Goal: Transaction & Acquisition: Purchase product/service

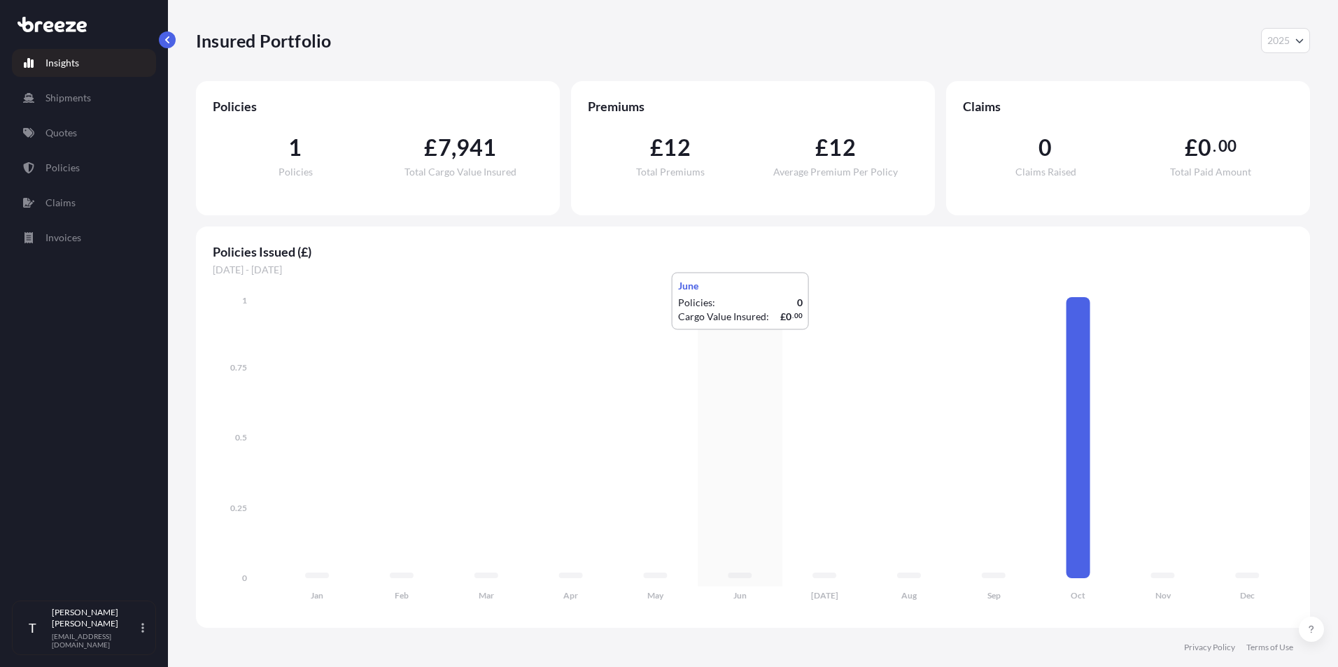
select select "2025"
click at [85, 122] on link "Quotes" at bounding box center [84, 133] width 144 height 28
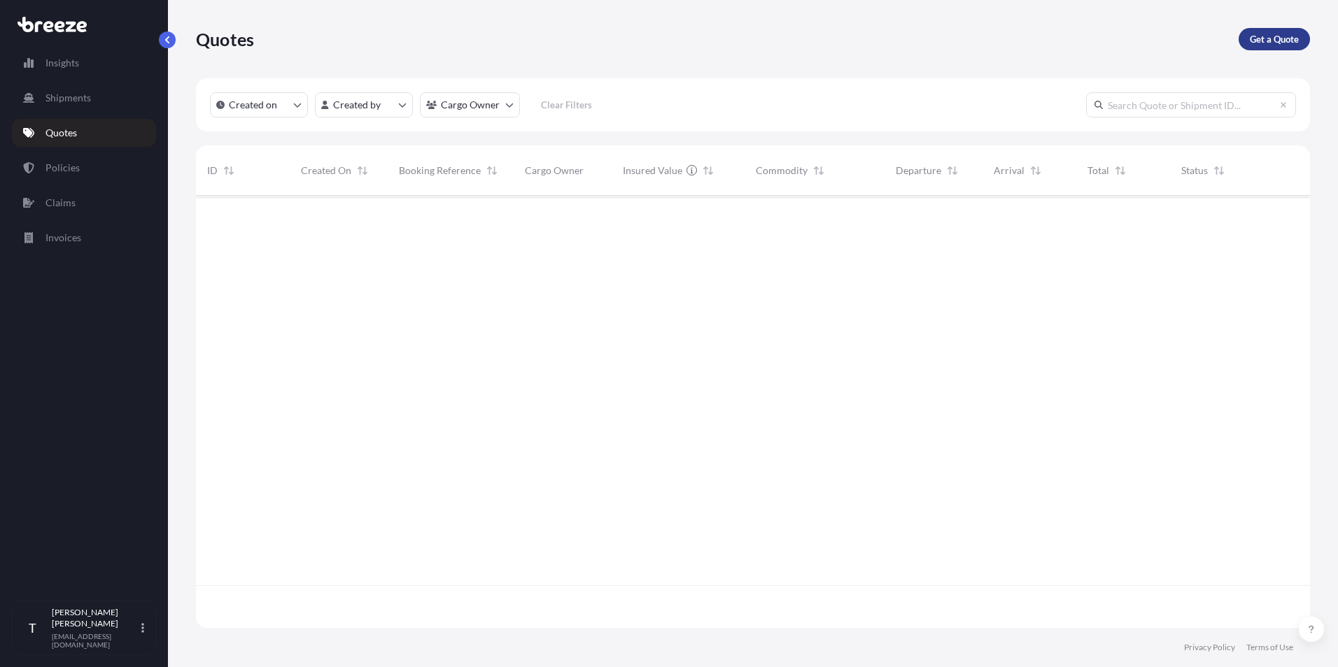
scroll to position [472, 1103]
click at [1284, 38] on p "Get a Quote" at bounding box center [1273, 39] width 49 height 14
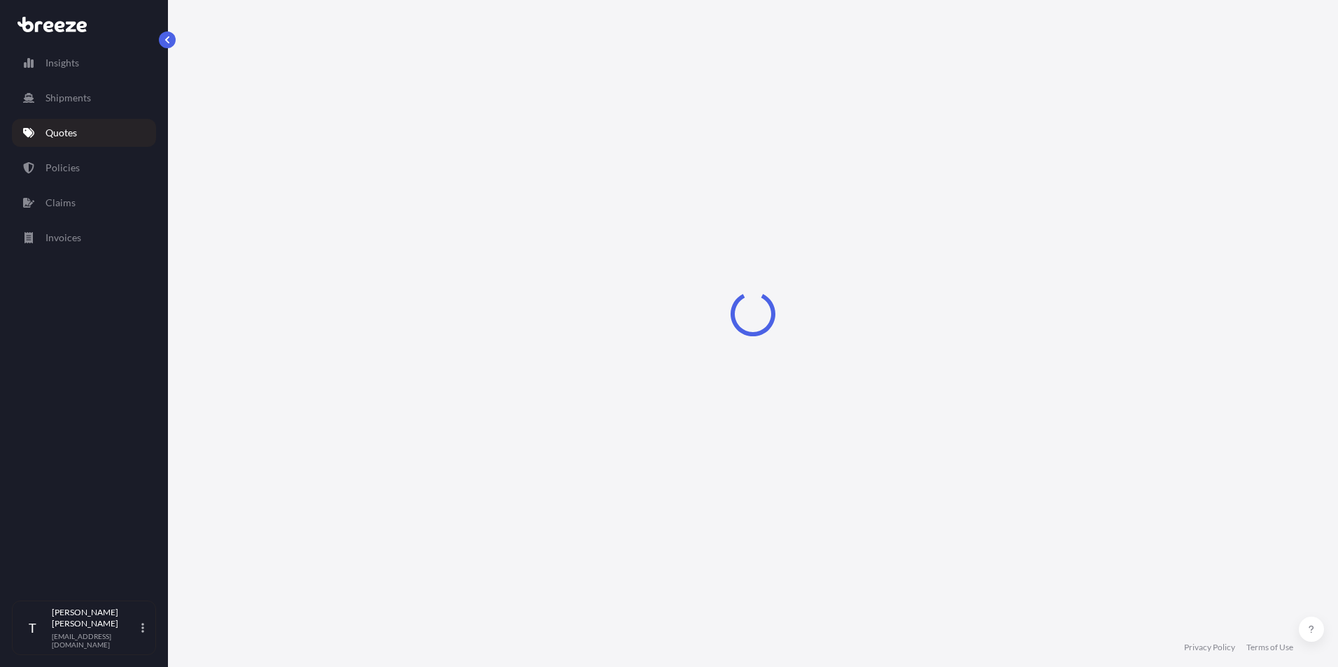
select select "Sea"
select select "1"
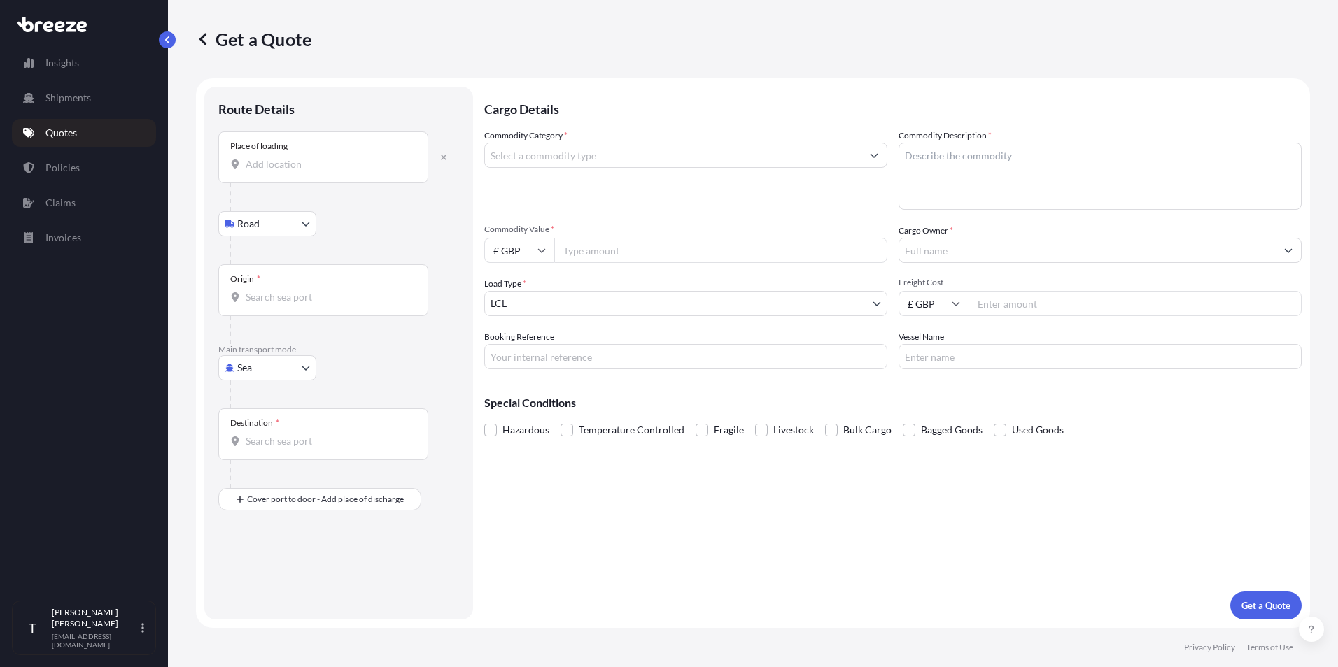
click at [305, 165] on input "Place of loading" at bounding box center [328, 164] width 165 height 14
click at [313, 217] on span "[STREET_ADDRESS]" at bounding box center [309, 211] width 87 height 14
type input "[STREET_ADDRESS]"
click at [294, 367] on body "0 options available. 1 option available. Insights Shipments Quotes Policies Cla…" at bounding box center [669, 333] width 1338 height 667
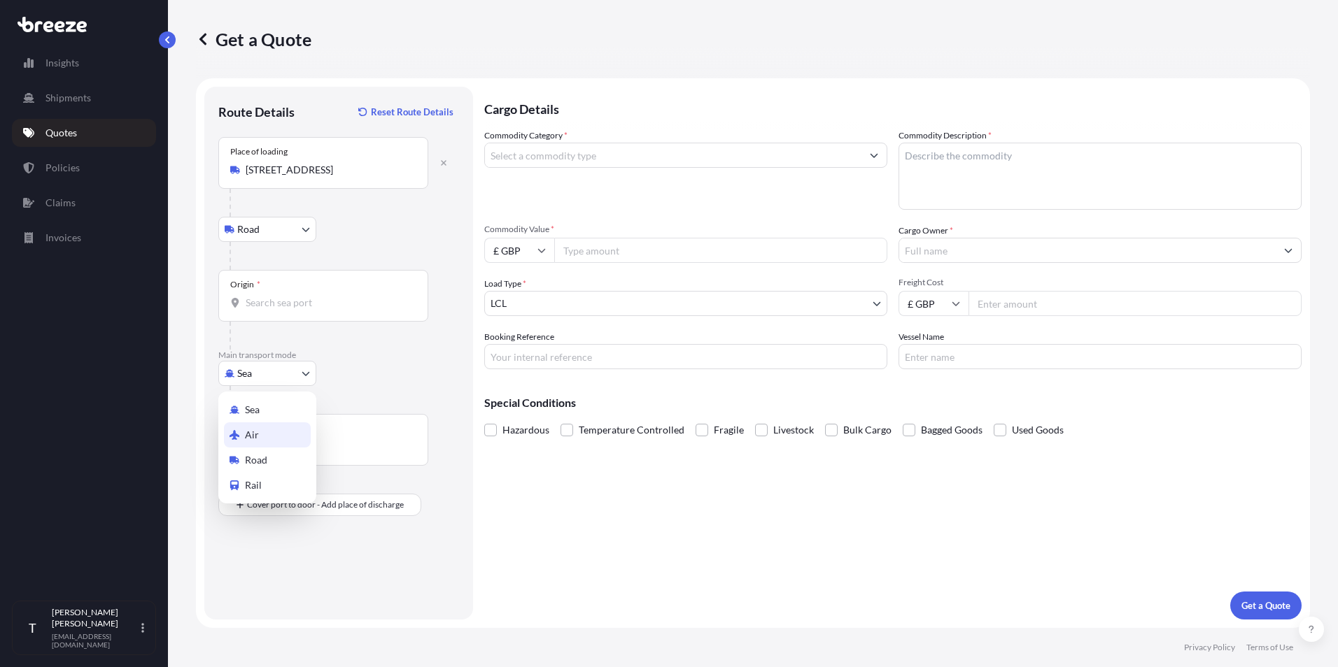
click at [285, 432] on div "Air" at bounding box center [267, 435] width 87 height 25
select select "Air"
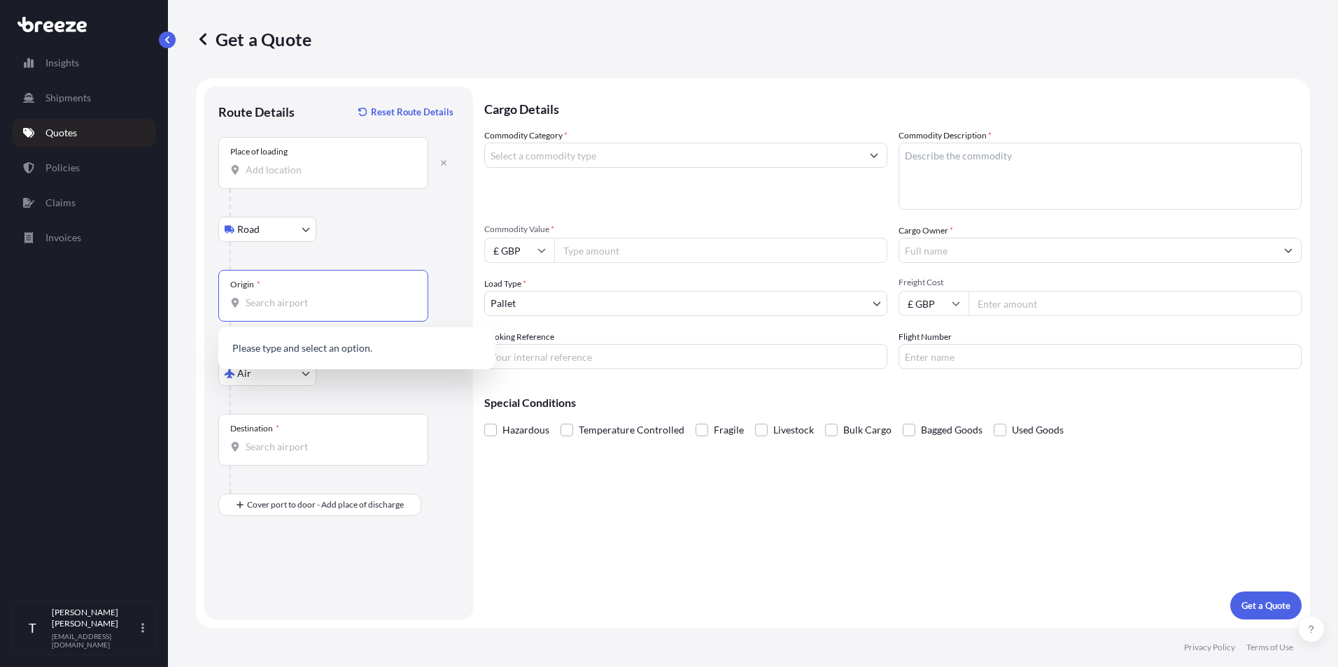
click at [292, 307] on input "Origin *" at bounding box center [328, 303] width 165 height 14
drag, startPoint x: 290, startPoint y: 301, endPoint x: 207, endPoint y: 302, distance: 82.6
click at [207, 302] on div "Route Details Reset Route Details Place of loading Road Road Rail Origin * LHR …" at bounding box center [338, 353] width 269 height 533
type input "L"
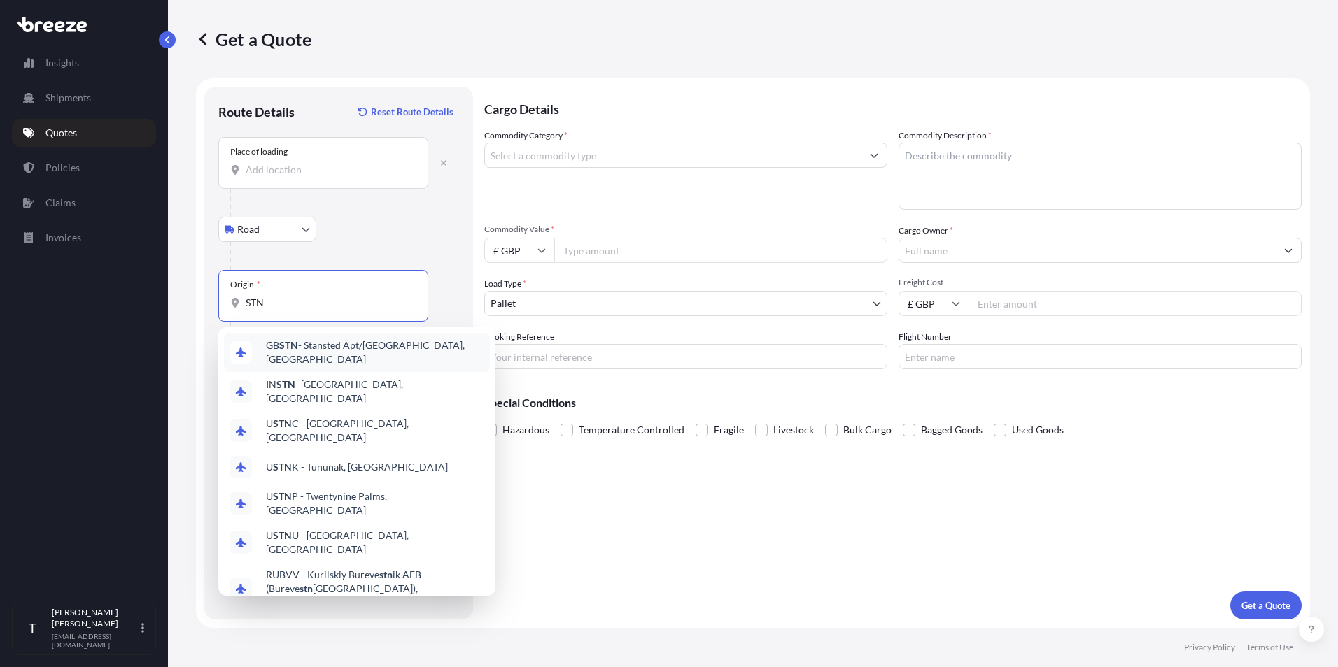
click at [341, 346] on span "GB STN - Stansted Apt/[GEOGRAPHIC_DATA], [GEOGRAPHIC_DATA]" at bounding box center [375, 353] width 218 height 28
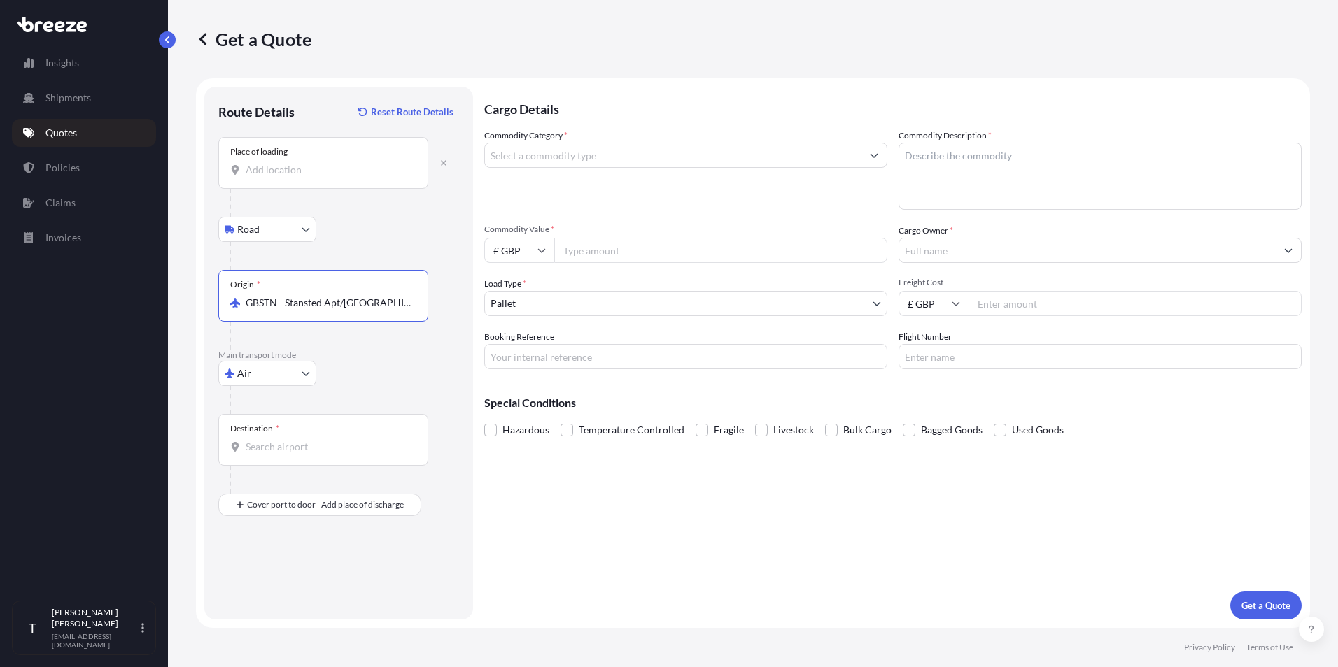
type input "GBSTN - Stansted Apt/[GEOGRAPHIC_DATA], [GEOGRAPHIC_DATA]"
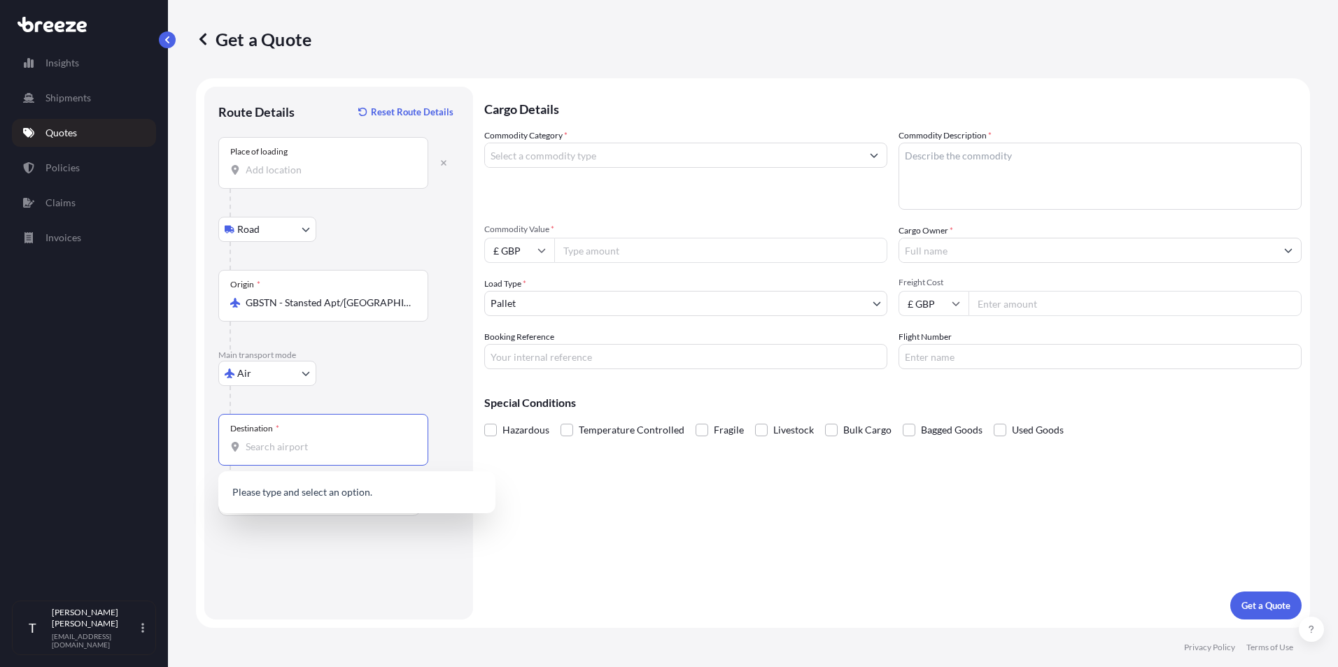
click at [282, 452] on input "Destination *" at bounding box center [328, 447] width 165 height 14
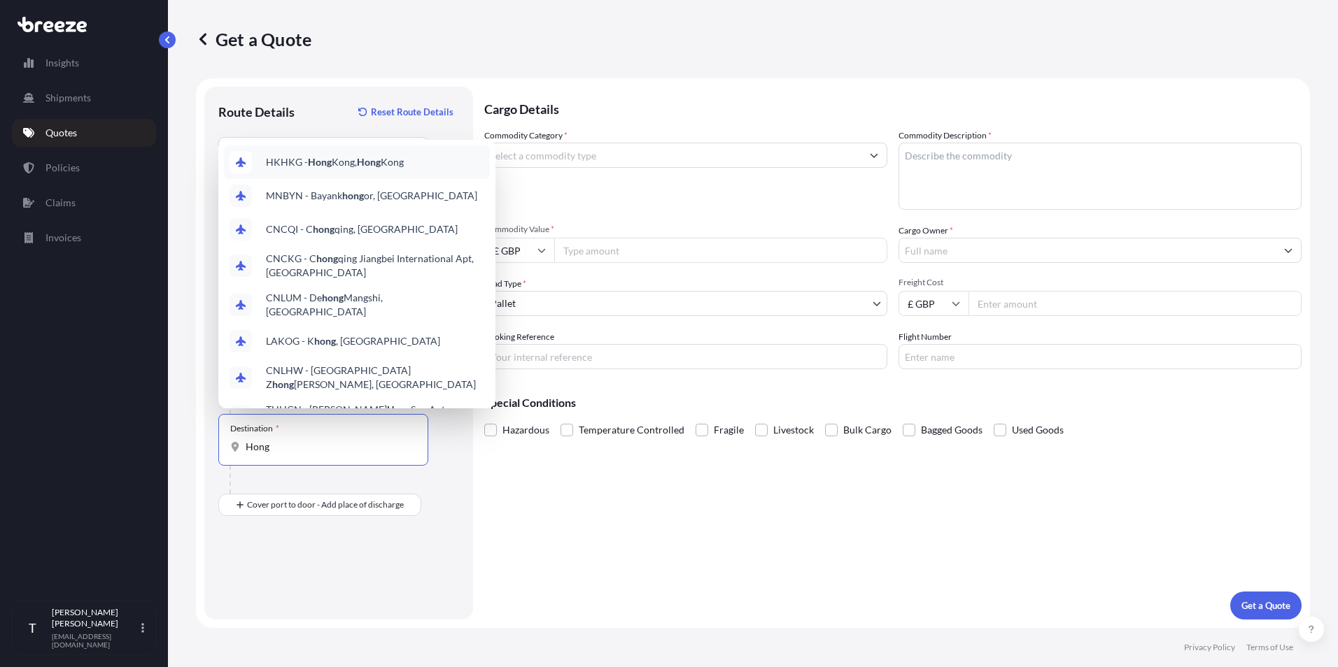
click at [332, 159] on span "HKHKG - [GEOGRAPHIC_DATA], [GEOGRAPHIC_DATA]" at bounding box center [335, 162] width 138 height 14
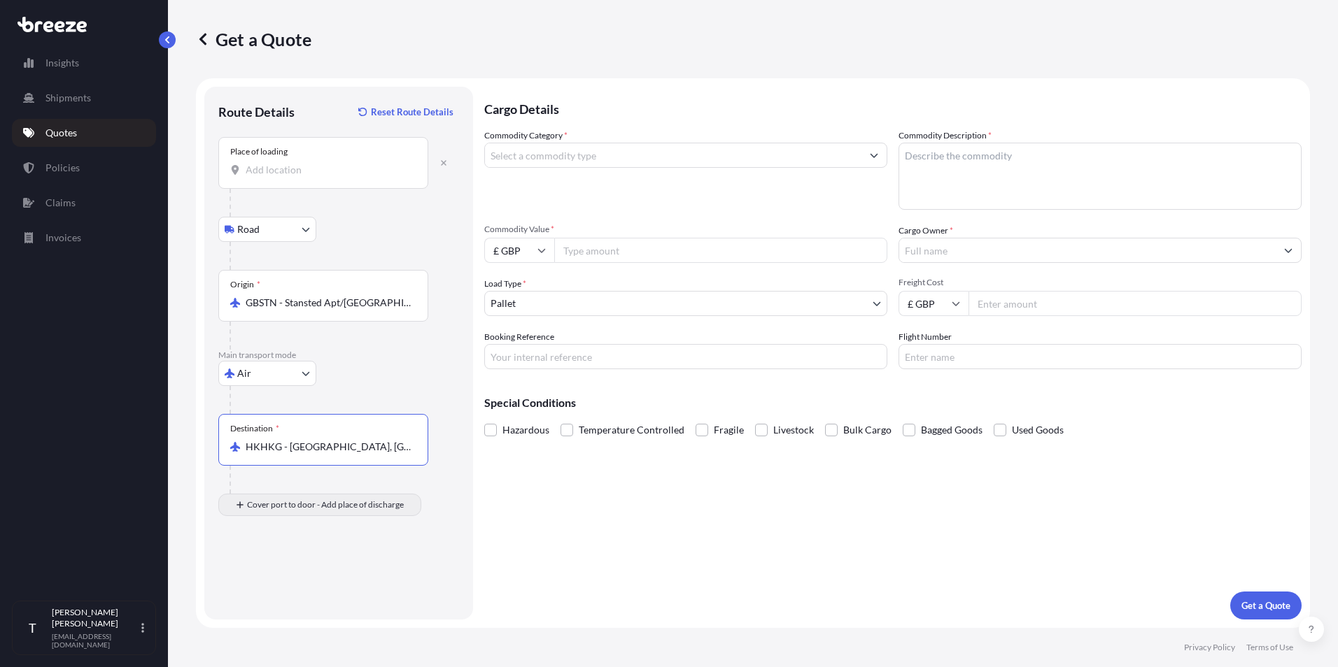
type input "HKHKG - [GEOGRAPHIC_DATA], [GEOGRAPHIC_DATA]"
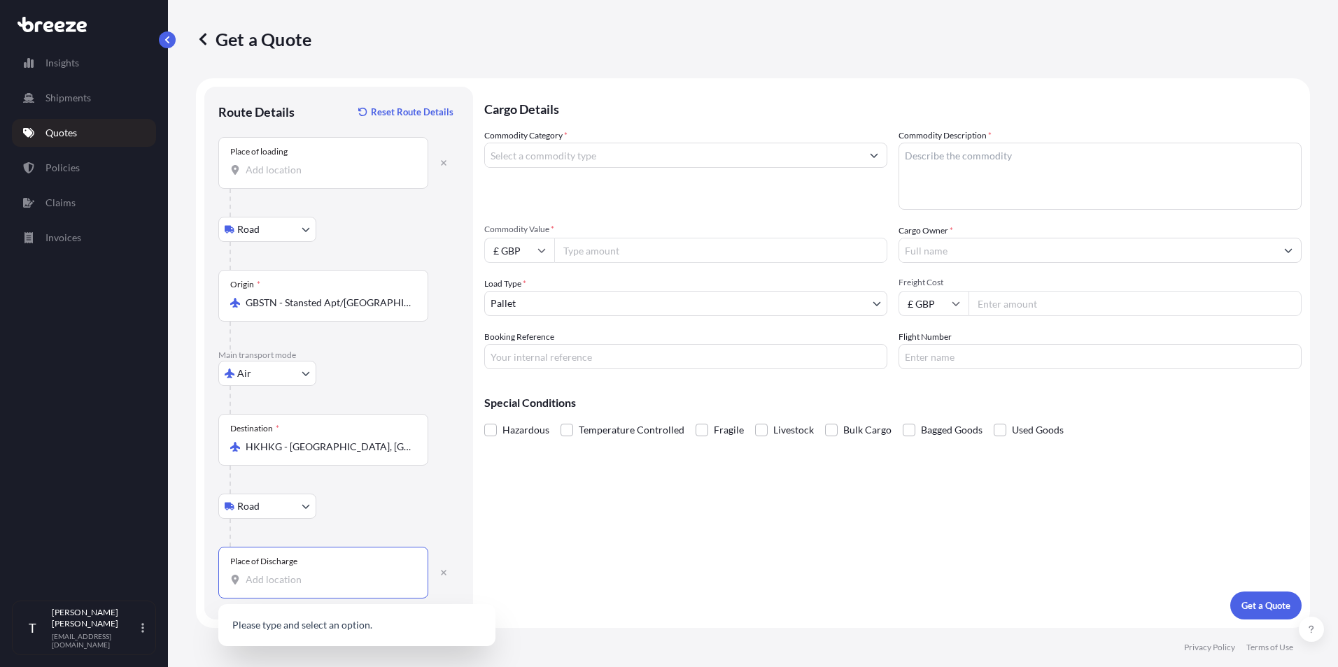
click at [264, 576] on input "Place of Discharge" at bounding box center [328, 580] width 165 height 14
paste input "[STREET_ADDRESS]"
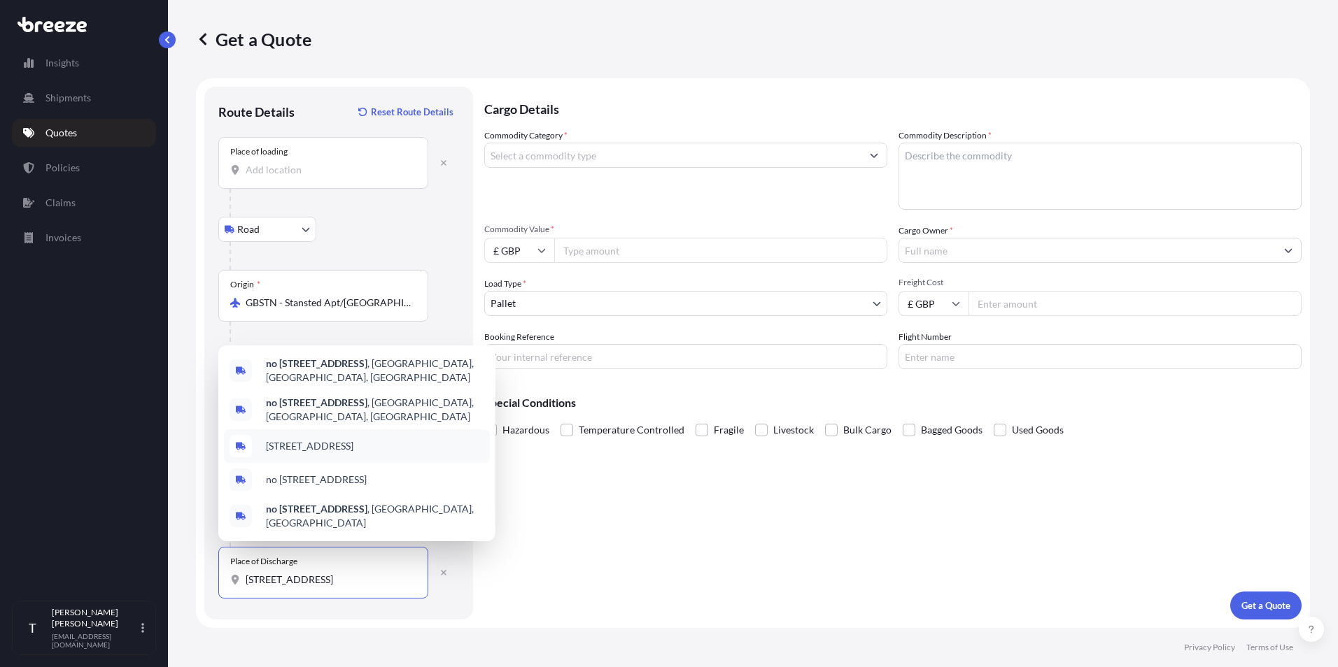
click at [346, 450] on span "[STREET_ADDRESS]" at bounding box center [309, 446] width 87 height 14
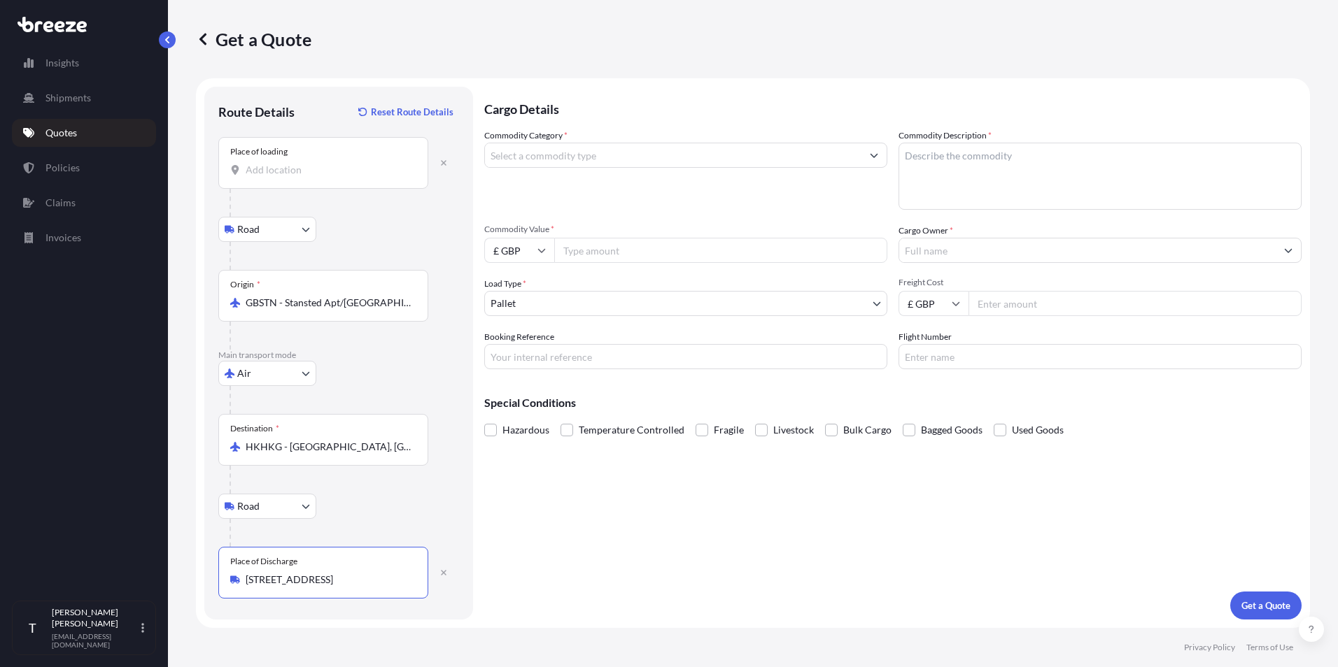
type input "[STREET_ADDRESS]"
click at [559, 160] on input "Commodity Category *" at bounding box center [673, 155] width 376 height 25
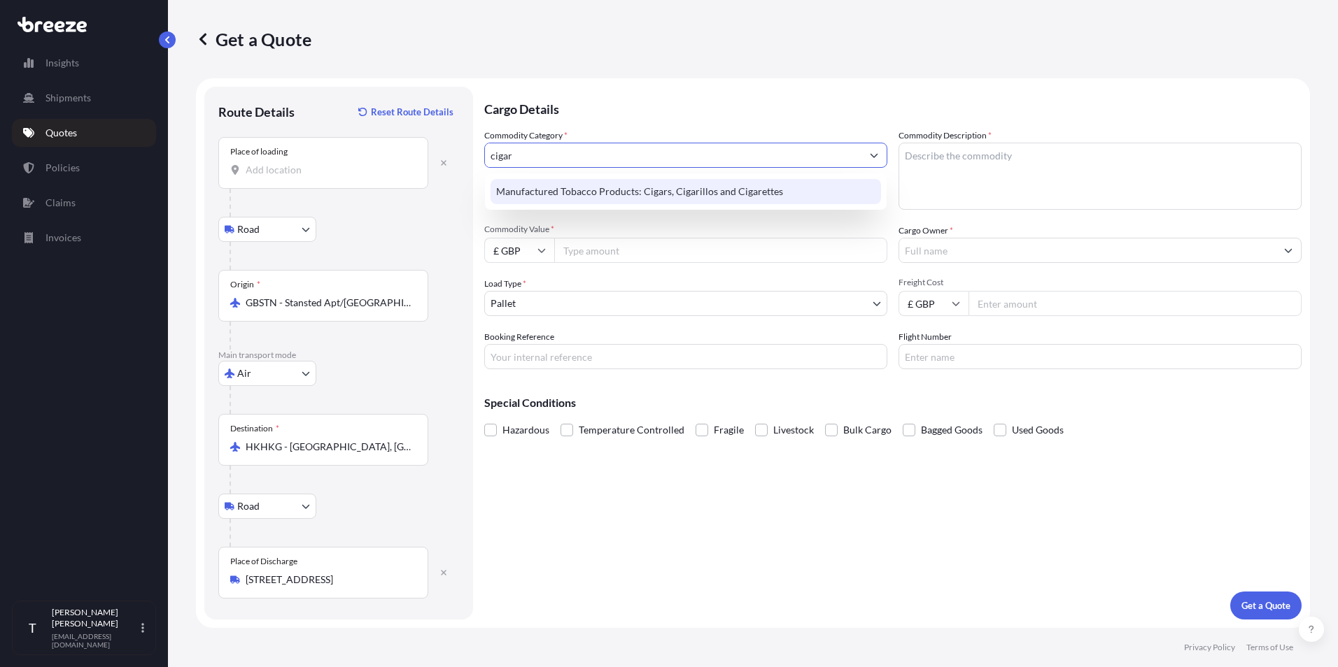
click at [562, 191] on div "Manufactured Tobacco Products: Cigars, Cigarillos and Cigarettes" at bounding box center [685, 191] width 390 height 25
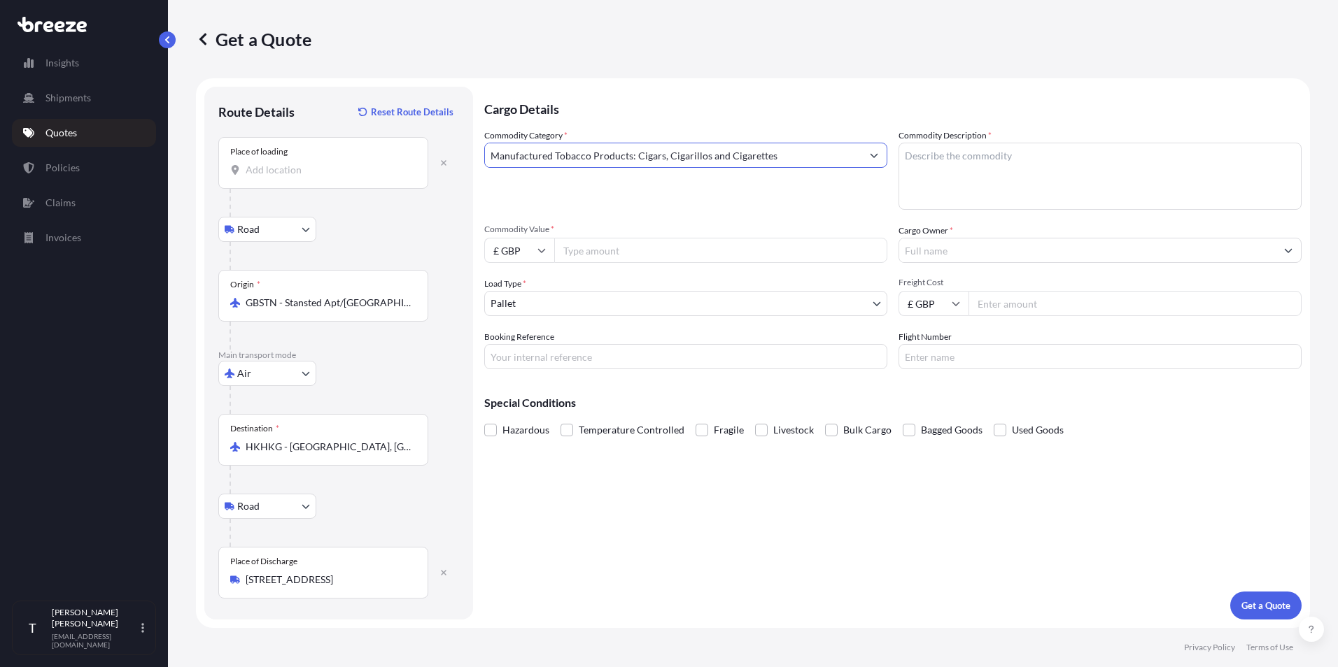
type input "Manufactured Tobacco Products: Cigars, Cigarillos and Cigarettes"
click at [932, 177] on textarea "Commodity Description *" at bounding box center [1099, 176] width 403 height 67
click at [984, 164] on textarea "Commodity Description *" at bounding box center [1099, 176] width 403 height 67
paste textarea "collector cigars box X 1"
type textarea "collector cigars box X 1"
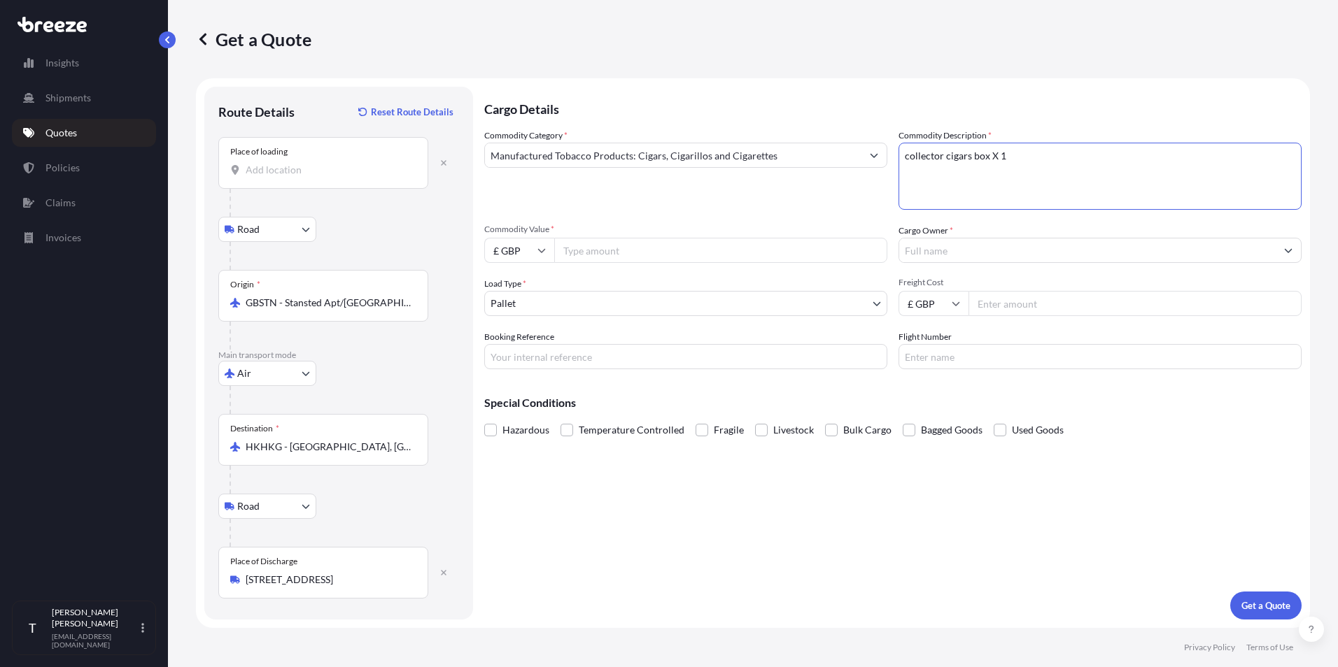
click at [603, 243] on input "Commodity Value *" at bounding box center [720, 250] width 333 height 25
type input "2600"
click at [770, 223] on div "Commodity Category * Manufactured Tobacco Products: Cigars, Cigarillos and Ciga…" at bounding box center [892, 249] width 817 height 241
click at [980, 255] on input "Cargo Owner *" at bounding box center [1087, 250] width 376 height 25
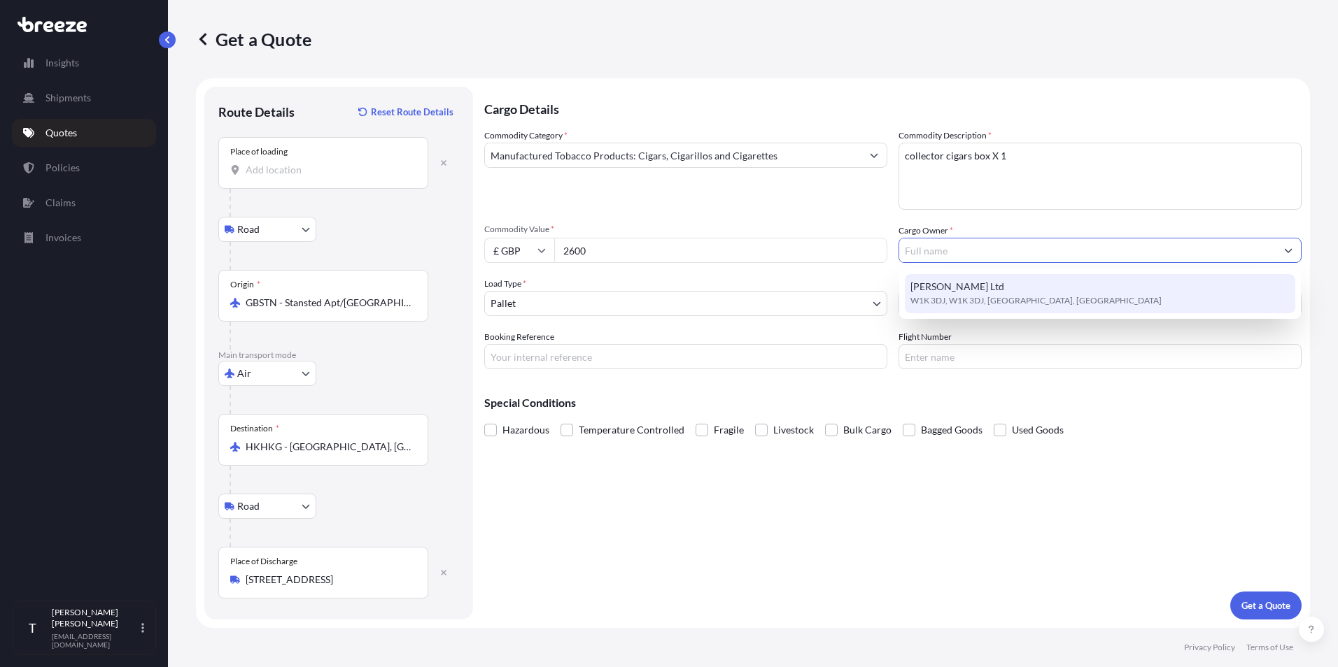
click at [976, 290] on span "[PERSON_NAME] Ltd" at bounding box center [957, 287] width 94 height 14
type input "[PERSON_NAME] Ltd"
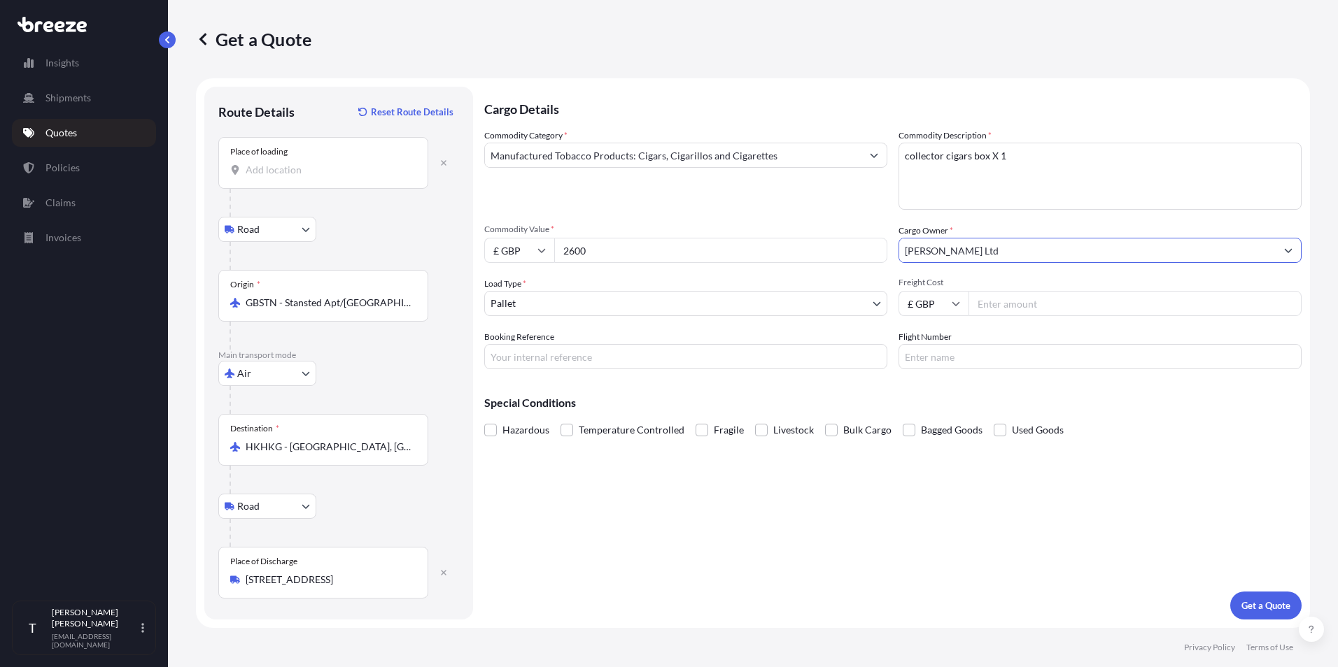
click at [618, 304] on body "1 option available. Insights Shipments Quotes Policies Claims Invoices T [PERSO…" at bounding box center [669, 333] width 1338 height 667
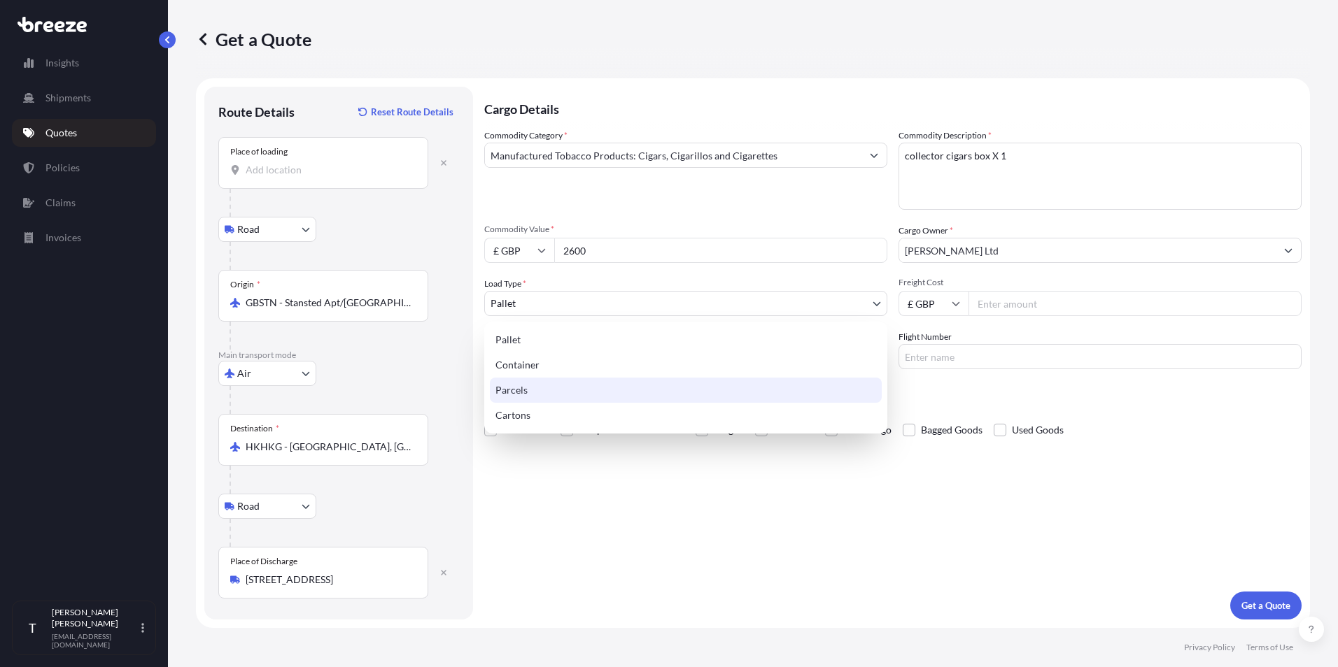
click at [595, 379] on div "Parcels" at bounding box center [686, 390] width 392 height 25
select select "3"
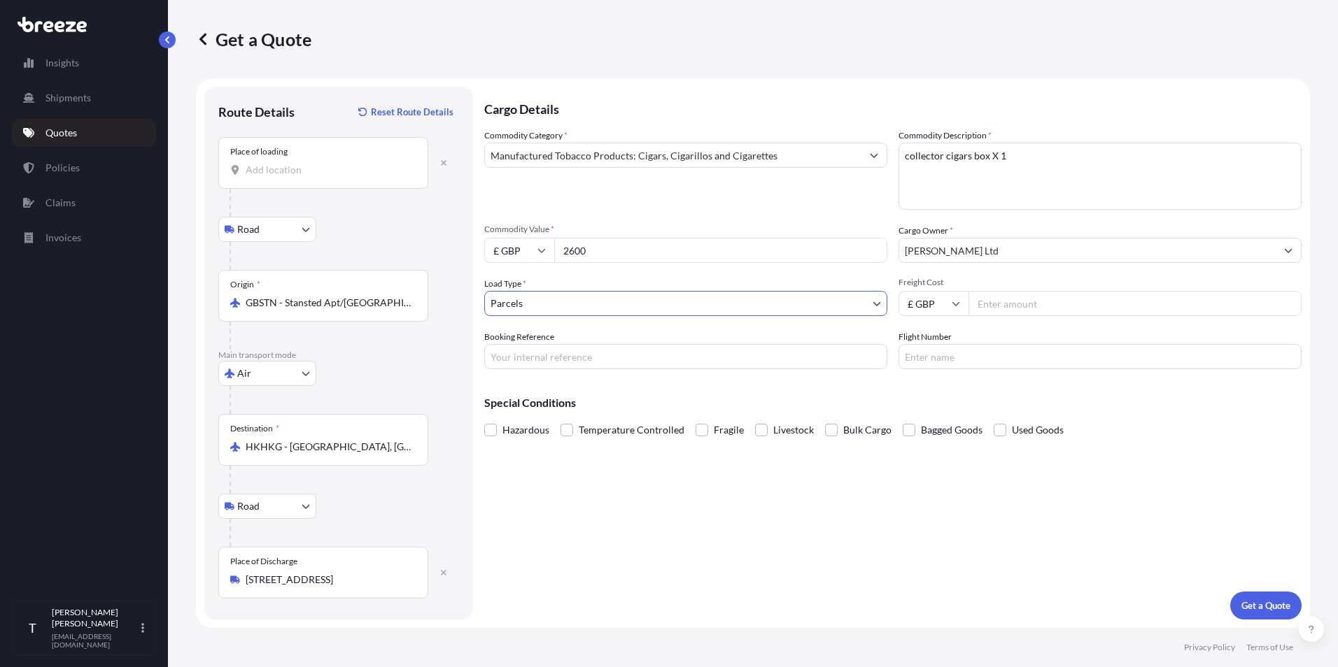
click at [992, 304] on input "Freight Cost" at bounding box center [1134, 303] width 333 height 25
type input "132.49"
click at [781, 565] on div "Cargo Details Commodity Category * Manufactured Tobacco Products: Cigars, Cigar…" at bounding box center [892, 353] width 817 height 533
click at [538, 360] on input "Booking Reference" at bounding box center [685, 356] width 403 height 25
type input "1124155"
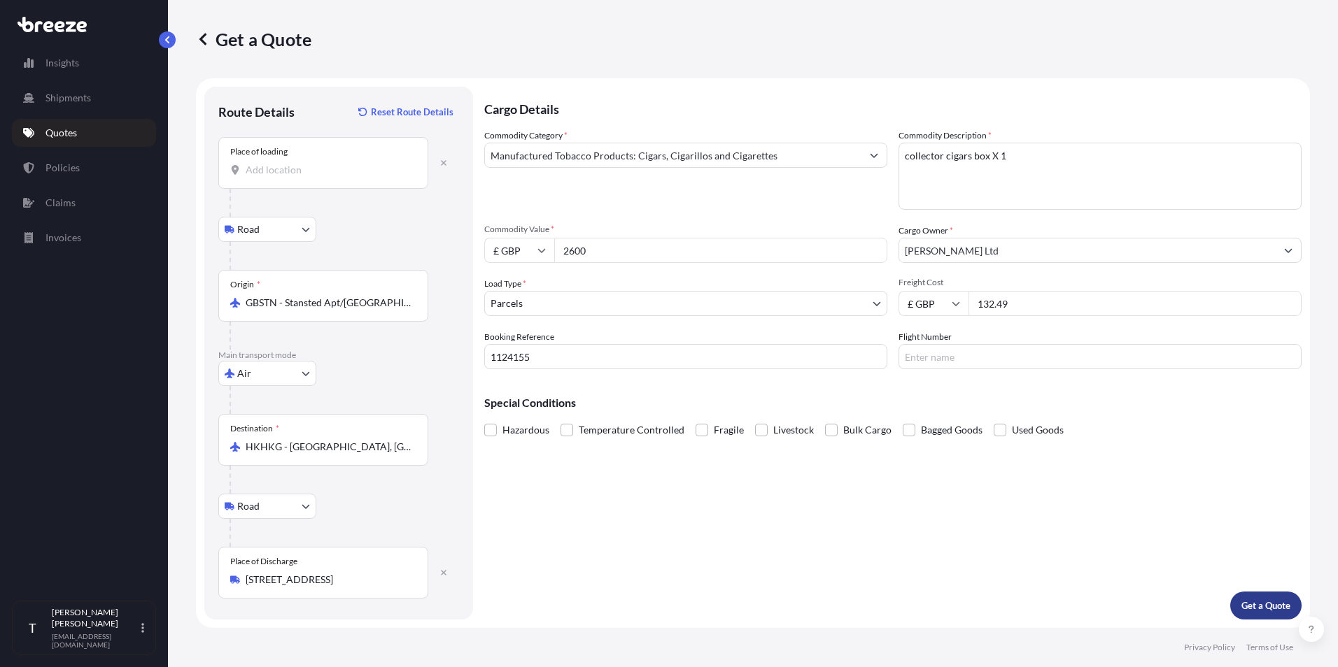
click at [1274, 600] on p "Get a Quote" at bounding box center [1265, 606] width 49 height 14
click at [322, 168] on input "Place of loading Please select a place of loading" at bounding box center [328, 170] width 165 height 14
click at [322, 207] on div "[STREET_ADDRESS]" at bounding box center [357, 217] width 266 height 34
type input "[STREET_ADDRESS]"
click at [1268, 610] on p "Get a Quote" at bounding box center [1265, 606] width 49 height 14
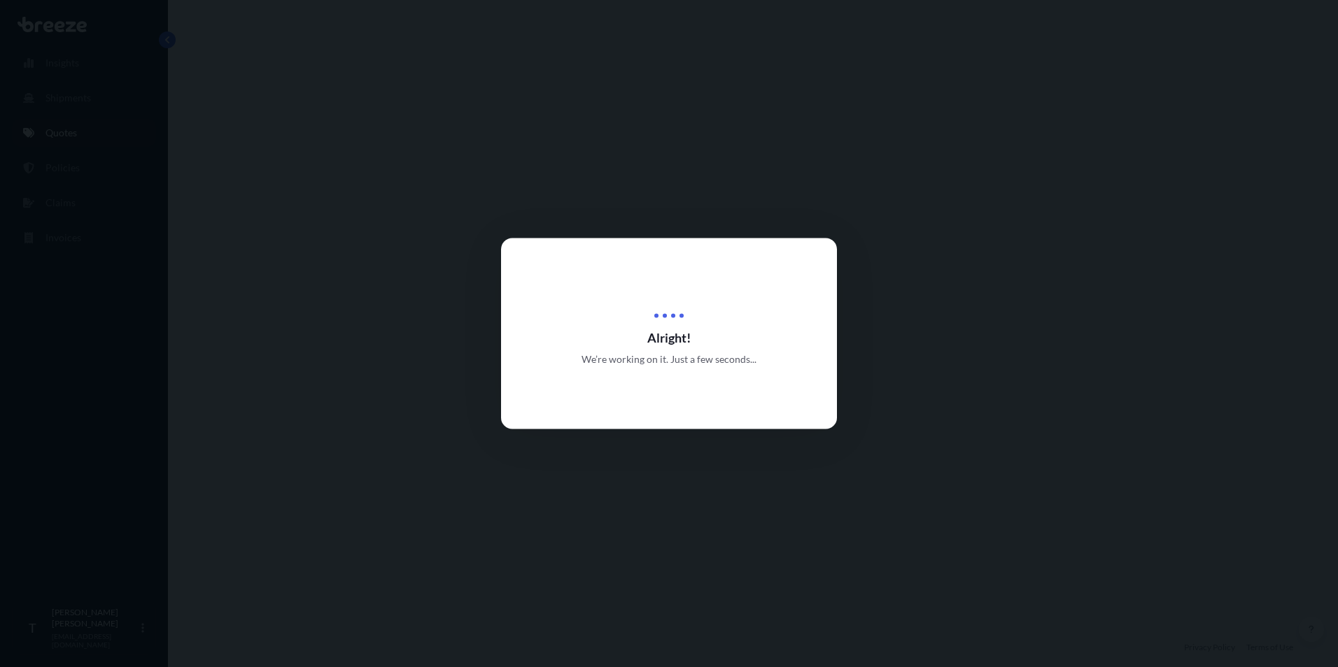
select select "Road"
select select "Air"
select select "Road"
select select "3"
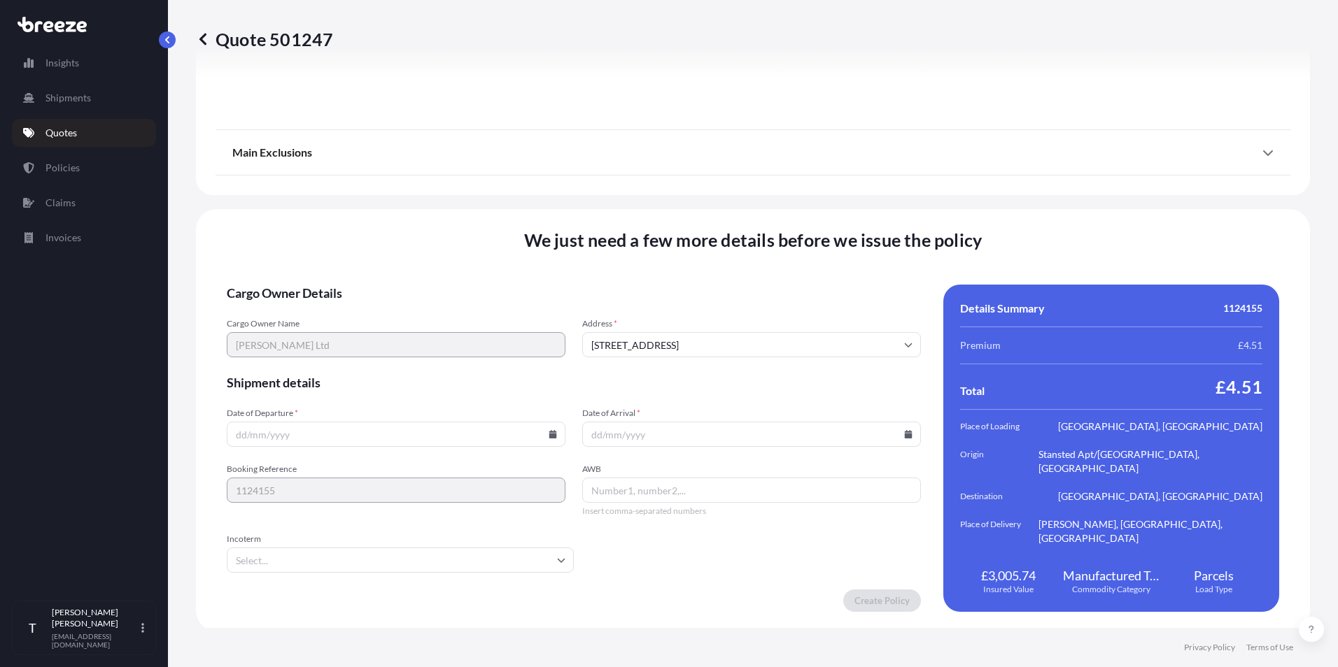
scroll to position [1830, 0]
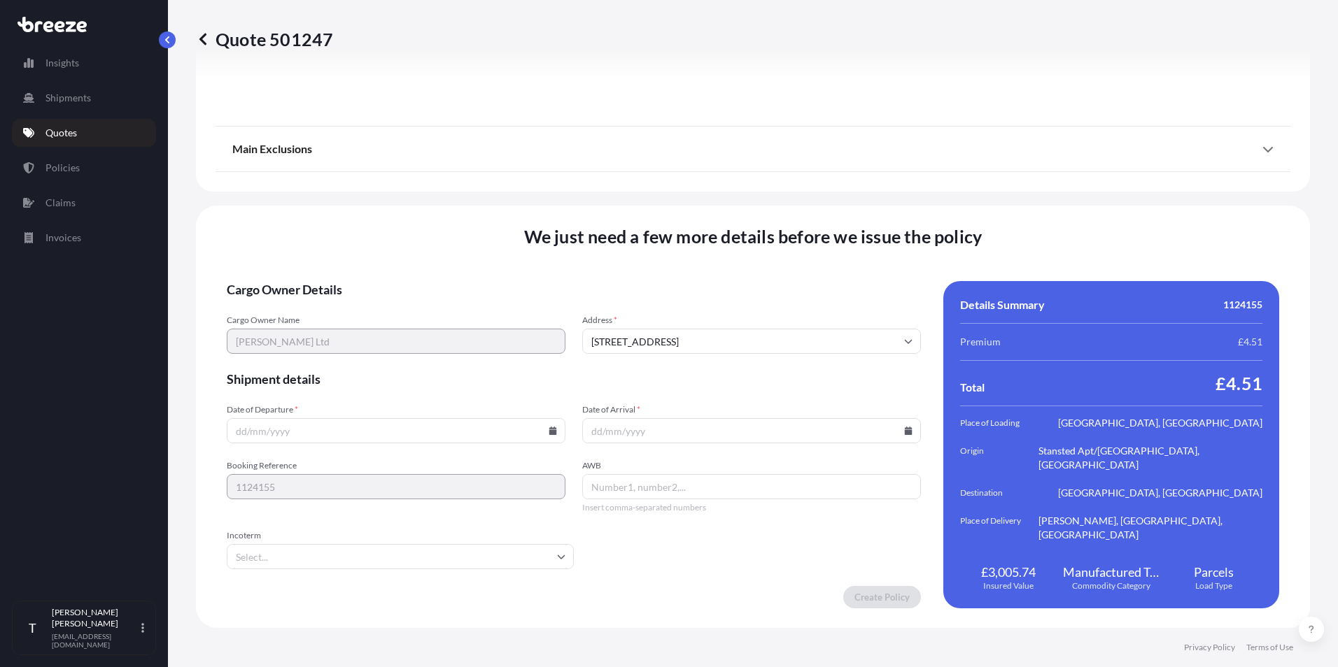
click at [388, 430] on input "Date of Departure *" at bounding box center [396, 430] width 339 height 25
click at [548, 430] on icon at bounding box center [552, 431] width 8 height 8
click at [423, 278] on button "10" at bounding box center [427, 280] width 22 height 22
type input "[DATE]"
click at [904, 430] on icon at bounding box center [908, 431] width 8 height 8
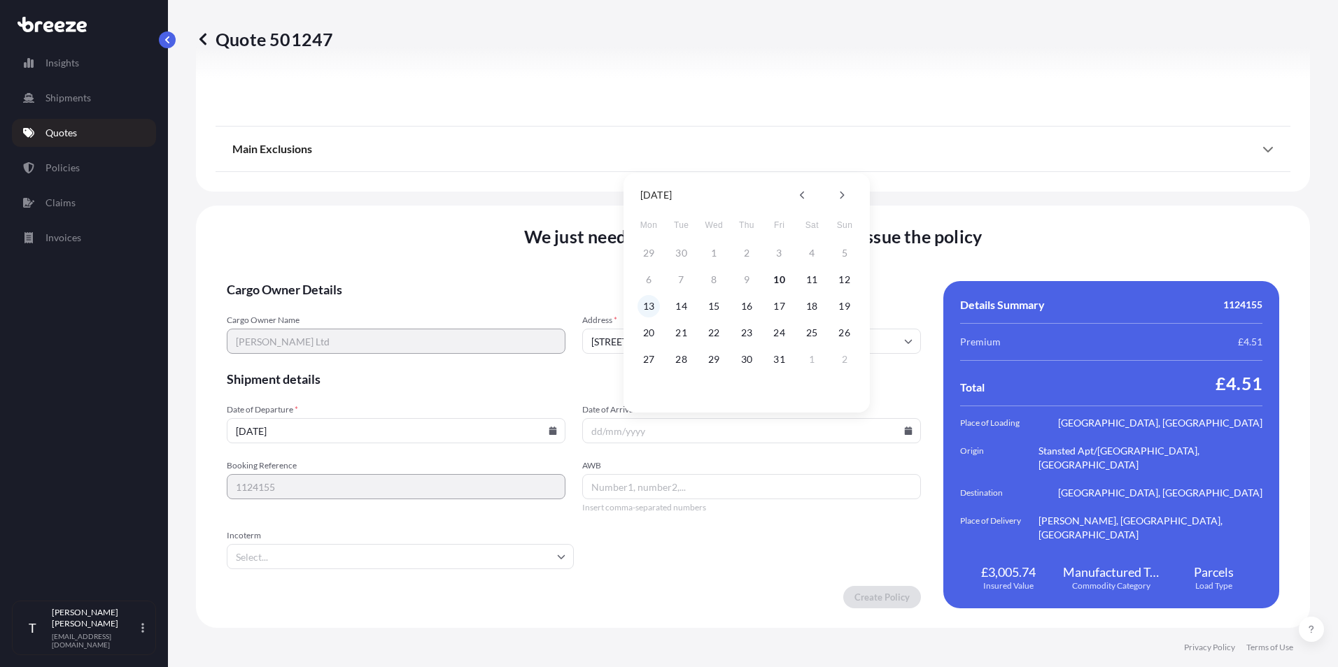
click at [644, 305] on button "13" at bounding box center [648, 306] width 22 height 22
type input "[DATE]"
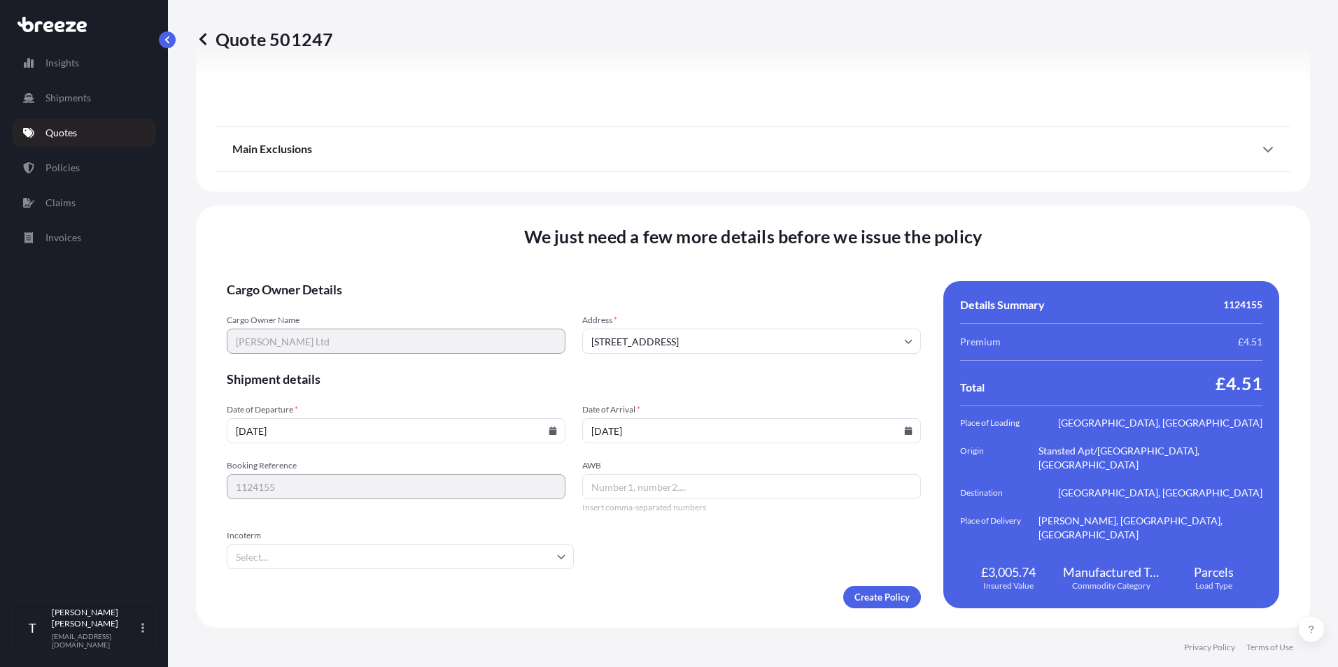
click at [636, 485] on input "AWB" at bounding box center [751, 486] width 339 height 25
paste input "1Z44VW68D991334571"
type input "1Z44VW68D991334571"
click at [406, 548] on input "Incoterm" at bounding box center [400, 556] width 347 height 25
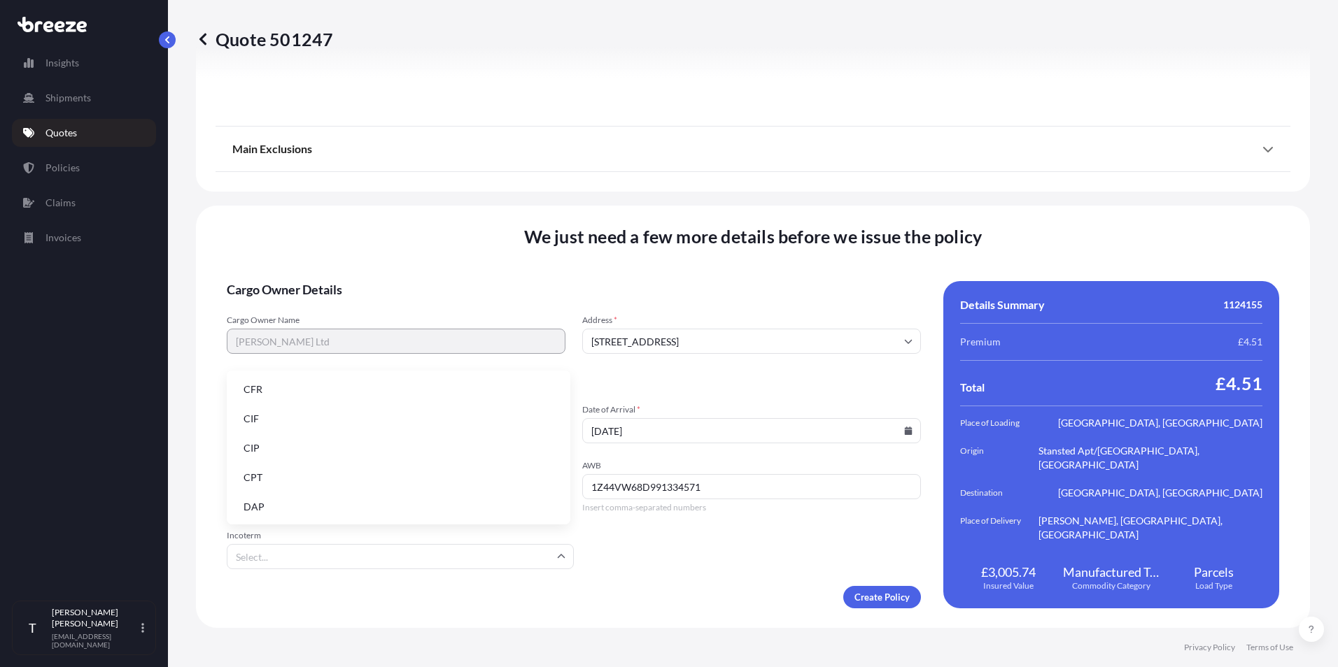
click at [399, 516] on li "DAP" at bounding box center [398, 507] width 332 height 27
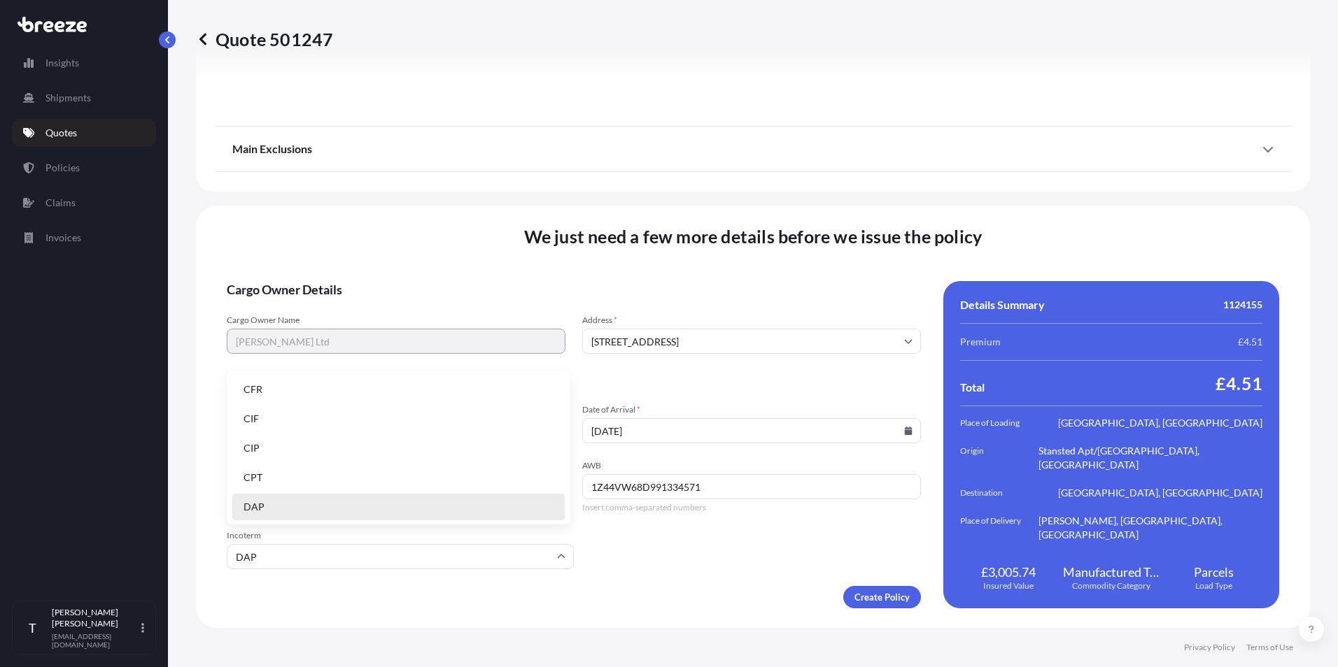
click at [373, 558] on input "DAP" at bounding box center [400, 556] width 347 height 25
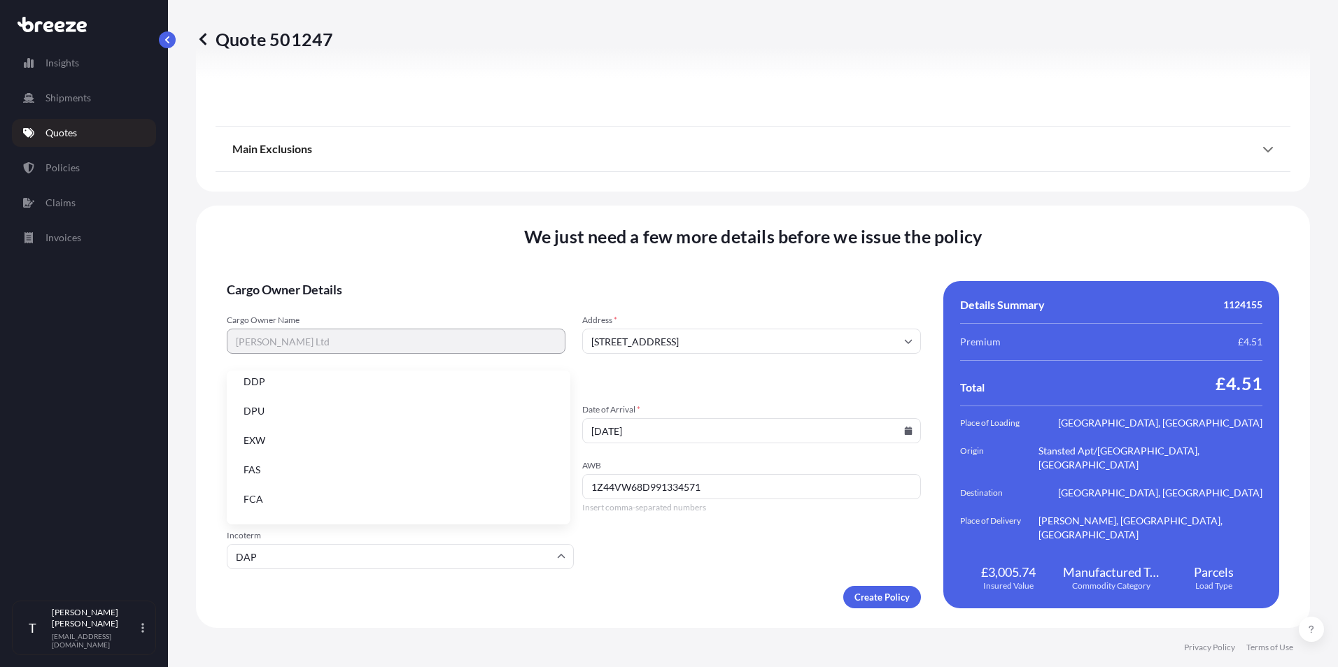
scroll to position [146, 0]
click at [389, 400] on li "DDP" at bounding box center [398, 391] width 332 height 27
type input "DDP"
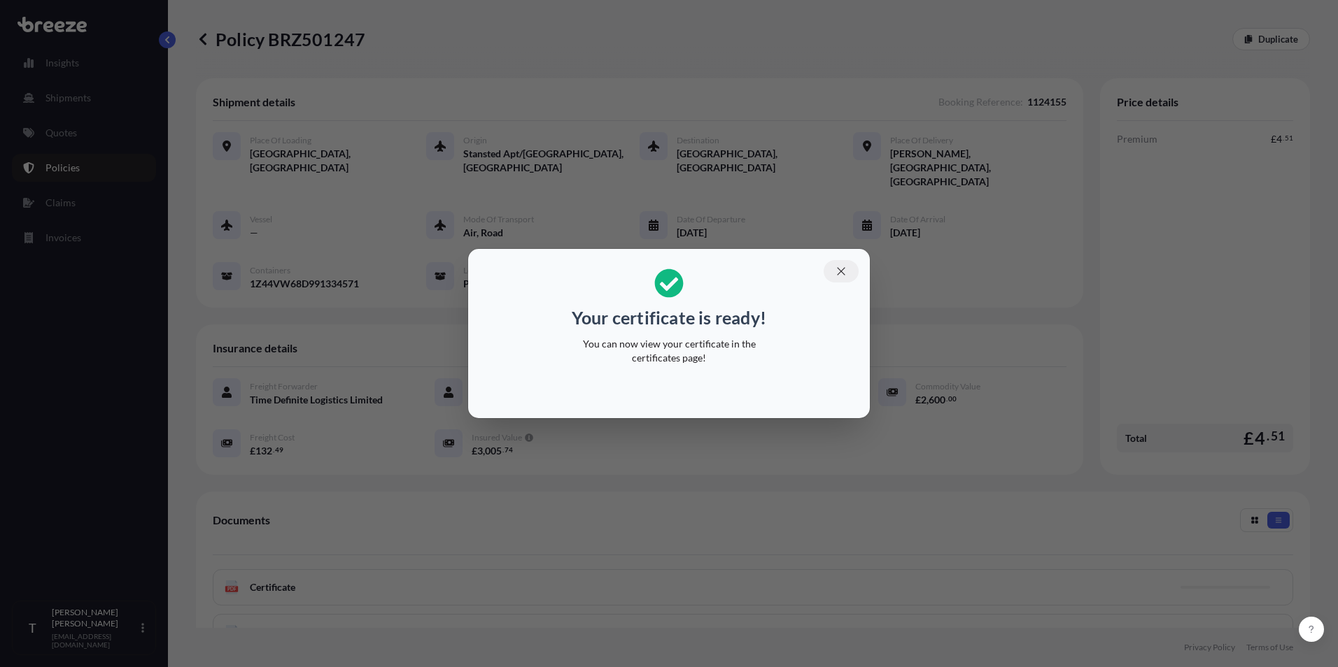
click at [842, 269] on icon "button" at bounding box center [841, 271] width 13 height 13
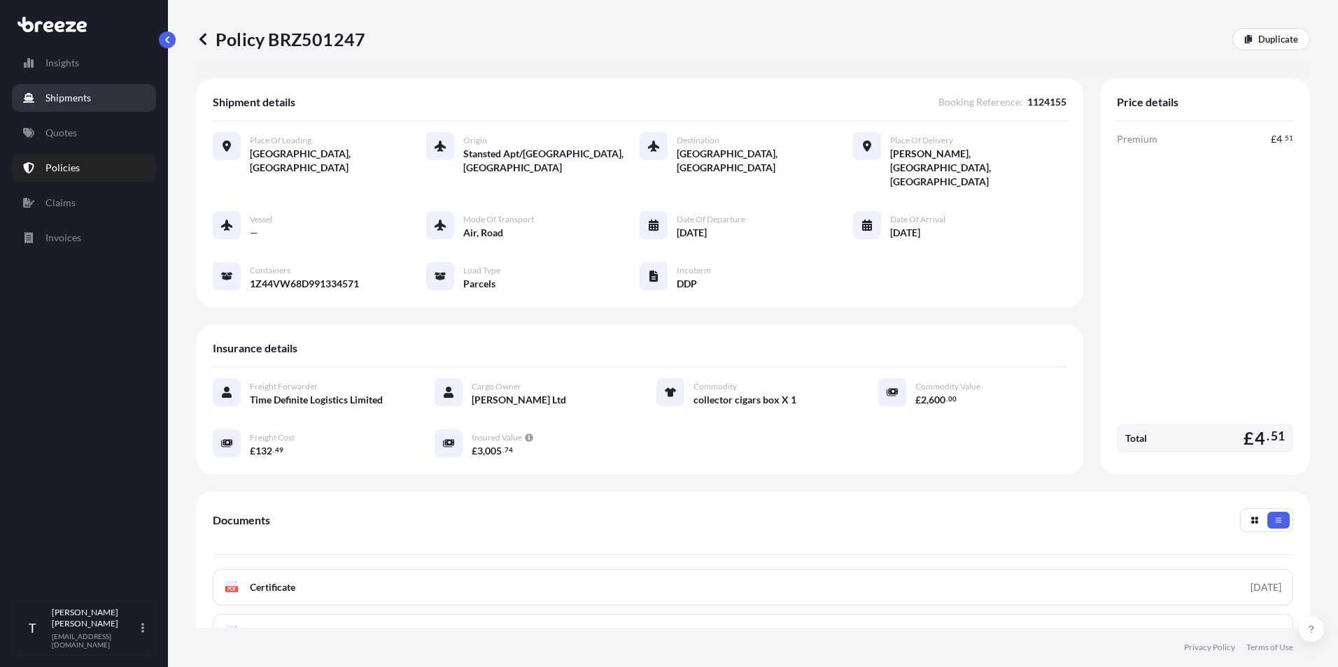
click at [57, 103] on p "Shipments" at bounding box center [67, 98] width 45 height 14
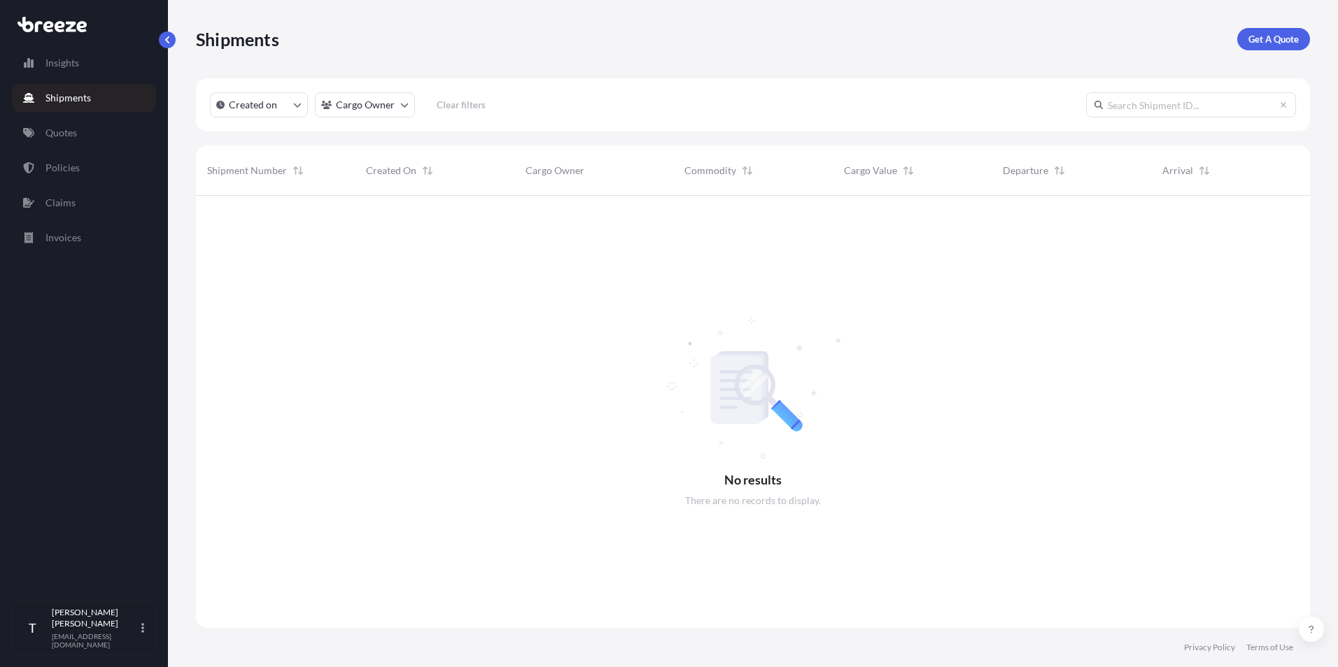
scroll to position [472, 1103]
click at [56, 127] on p "Quotes" at bounding box center [60, 133] width 31 height 14
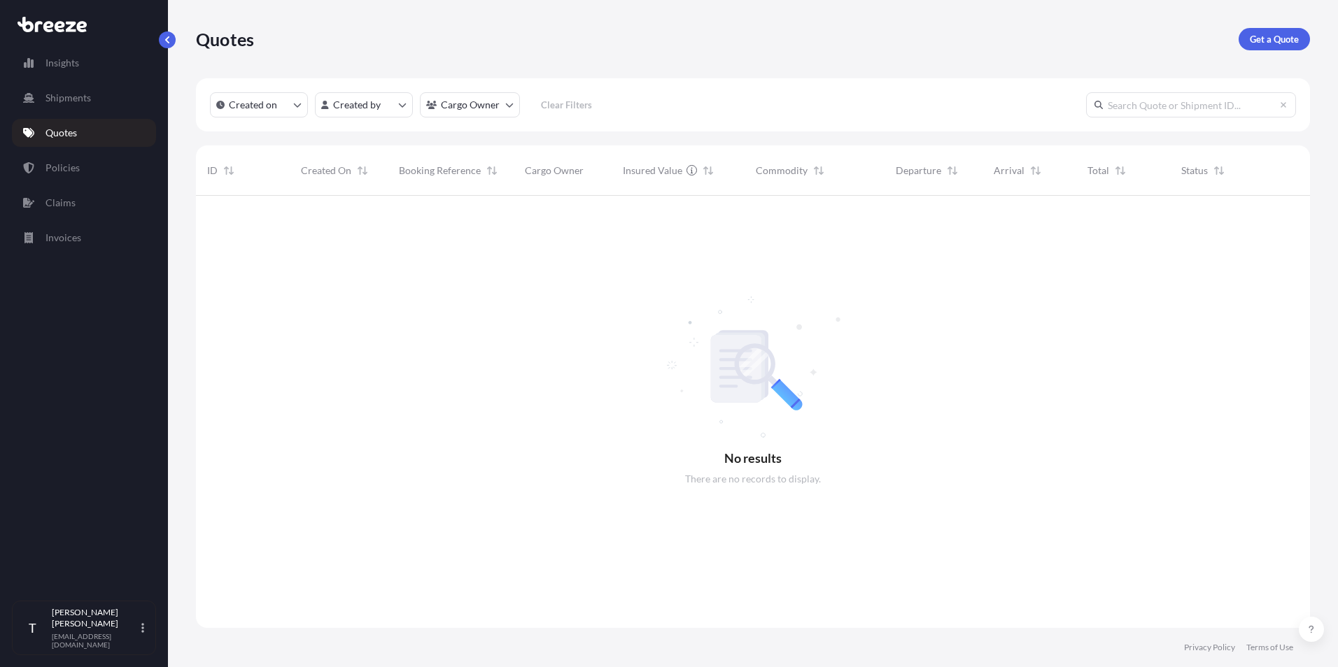
scroll to position [472, 1103]
click at [65, 162] on p "Policies" at bounding box center [62, 168] width 34 height 14
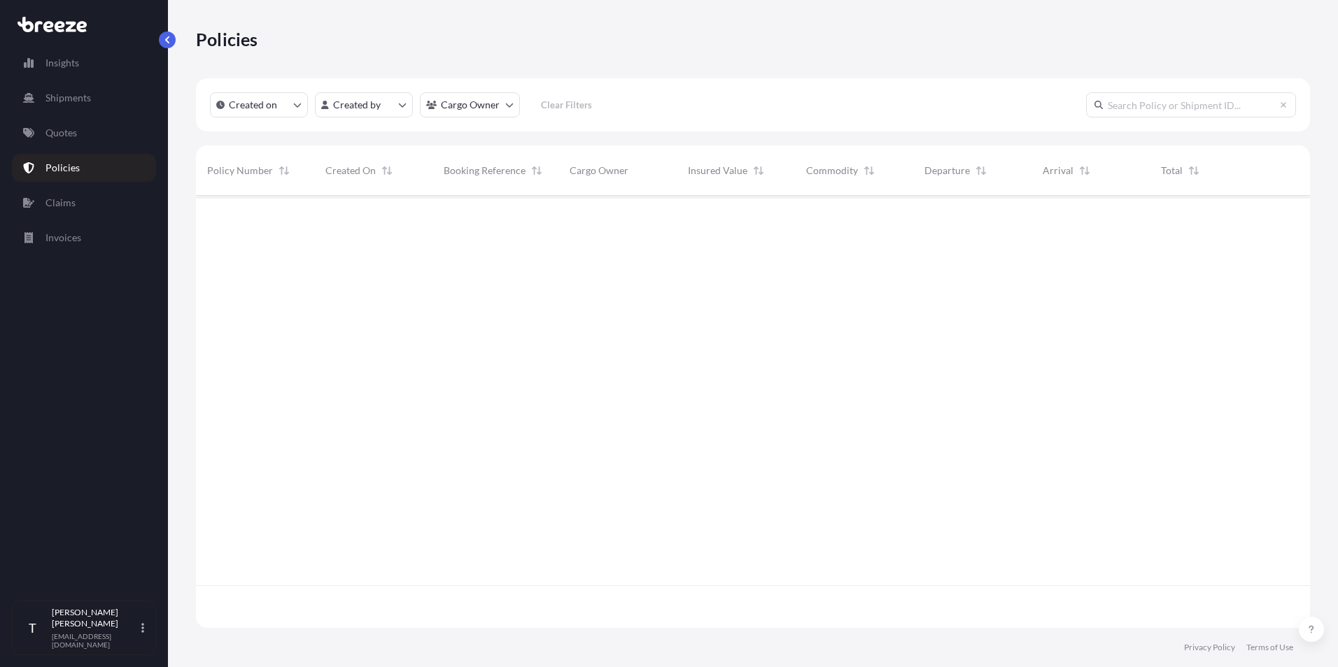
scroll to position [430, 1103]
